Goal: Navigation & Orientation: Find specific page/section

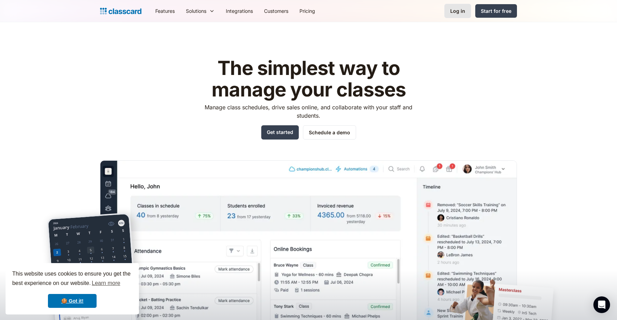
click at [461, 10] on div "Log in" at bounding box center [457, 10] width 15 height 7
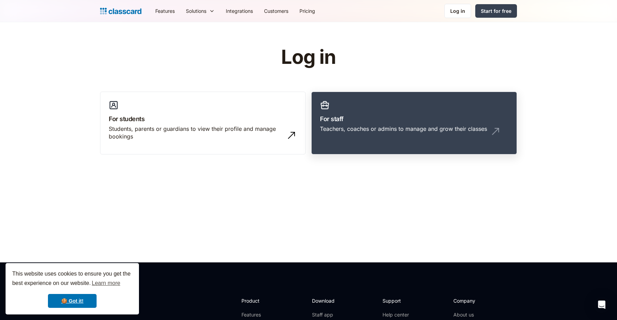
click at [389, 120] on h3 "For staff" at bounding box center [414, 118] width 188 height 9
